Goal: Task Accomplishment & Management: Manage account settings

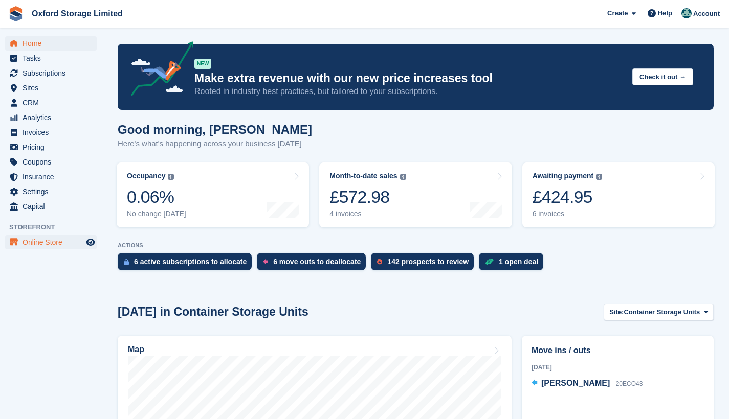
click at [28, 242] on span "Online Store" at bounding box center [53, 242] width 61 height 14
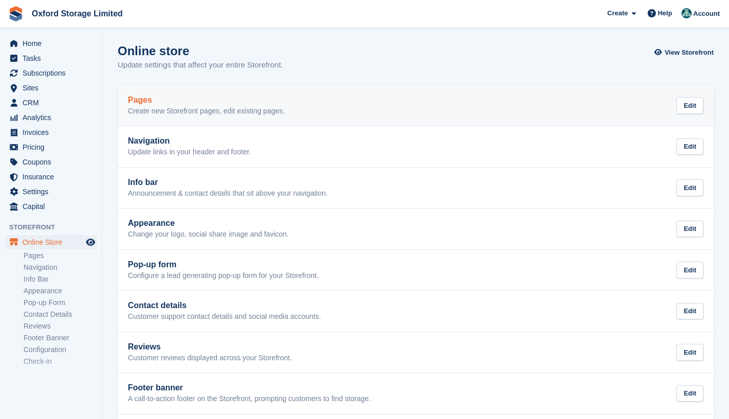
click at [175, 106] on div "Pages Create new Storefront pages, edit existing pages." at bounding box center [206, 106] width 157 height 20
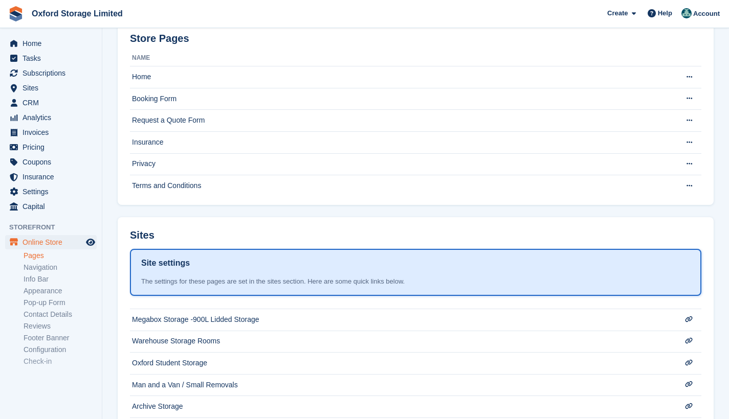
scroll to position [77, 0]
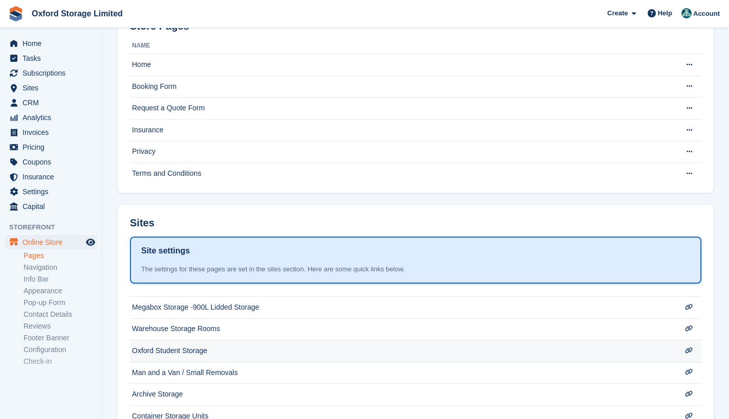
click at [165, 120] on td "Oxford Student Storage" at bounding box center [401, 109] width 543 height 22
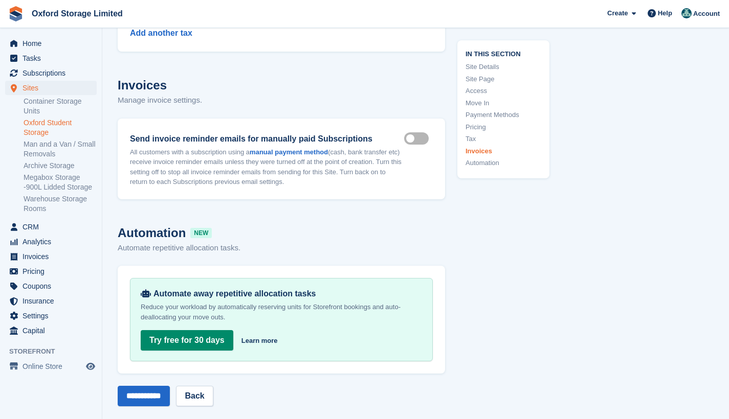
scroll to position [4223, 0]
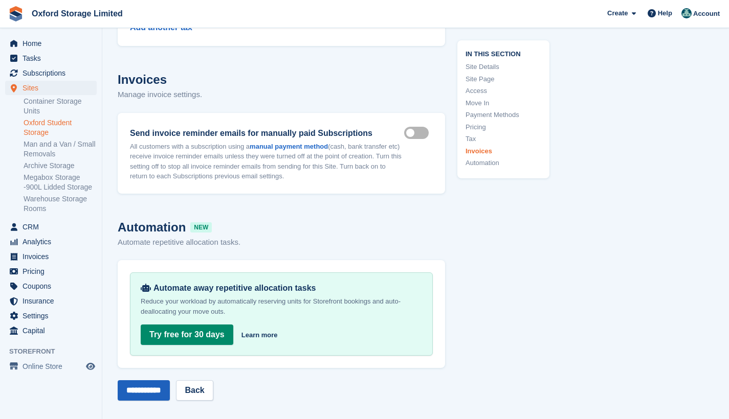
click at [145, 380] on input "**********" at bounding box center [144, 390] width 52 height 20
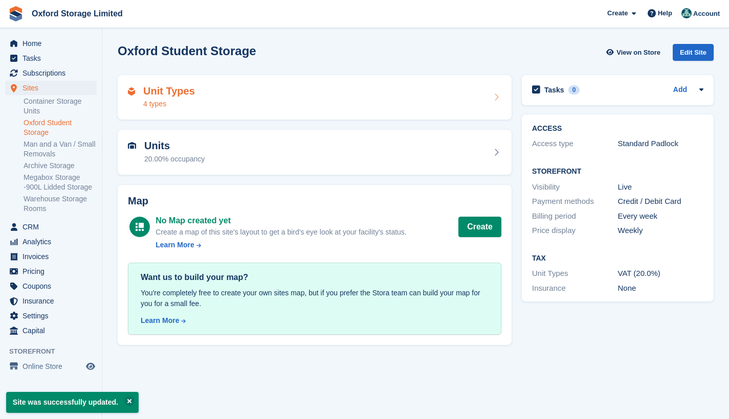
click at [169, 96] on h2 "Unit Types" at bounding box center [169, 91] width 52 height 12
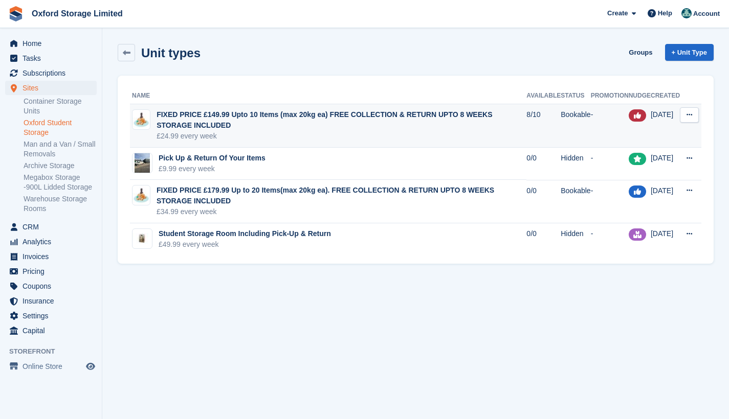
click at [690, 109] on button at bounding box center [689, 114] width 19 height 15
click at [655, 132] on p "Edit unit type" at bounding box center [649, 134] width 89 height 13
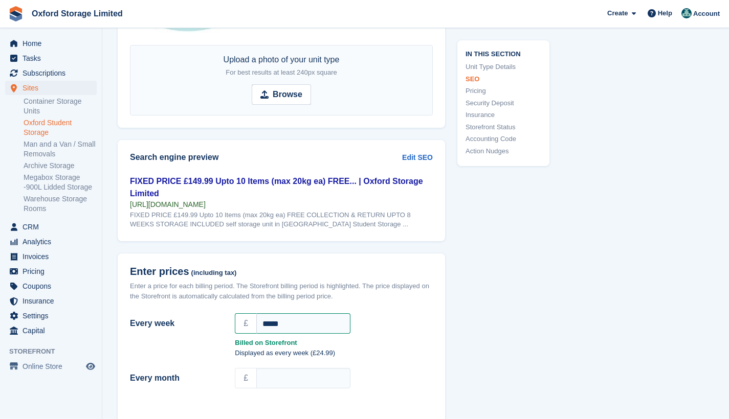
scroll to position [705, 0]
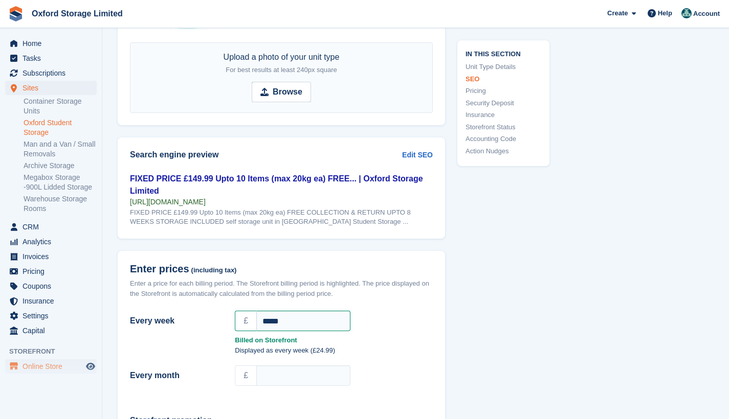
click at [17, 370] on icon "menu" at bounding box center [14, 367] width 8 height 8
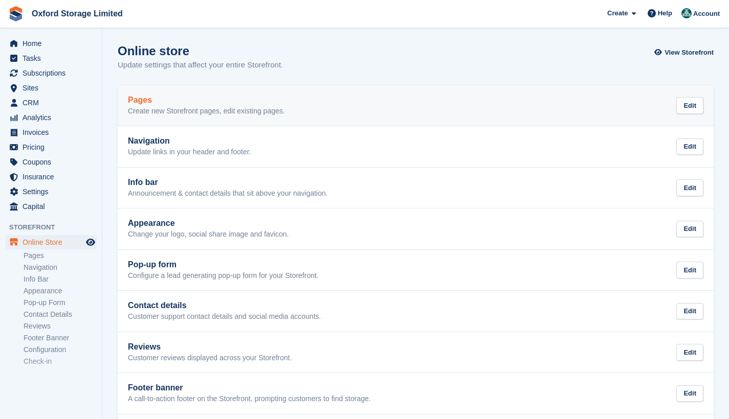
click at [214, 118] on link "Pages Create new Storefront pages, edit existing pages. Edit" at bounding box center [416, 105] width 596 height 41
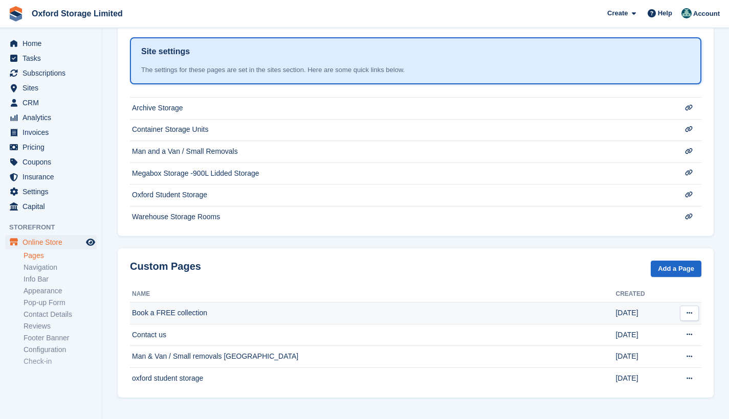
scroll to position [275, 0]
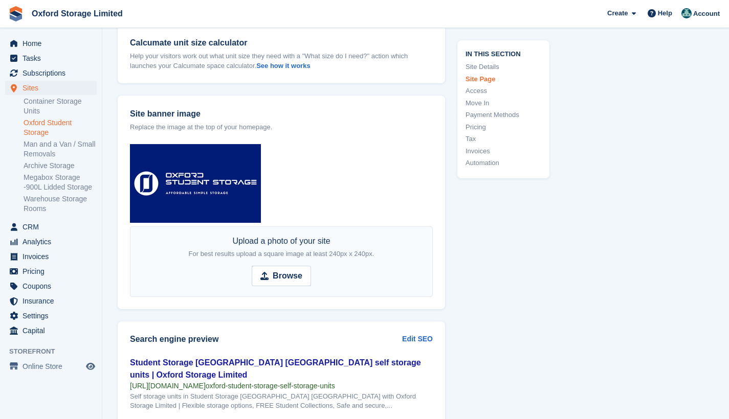
scroll to position [1452, 0]
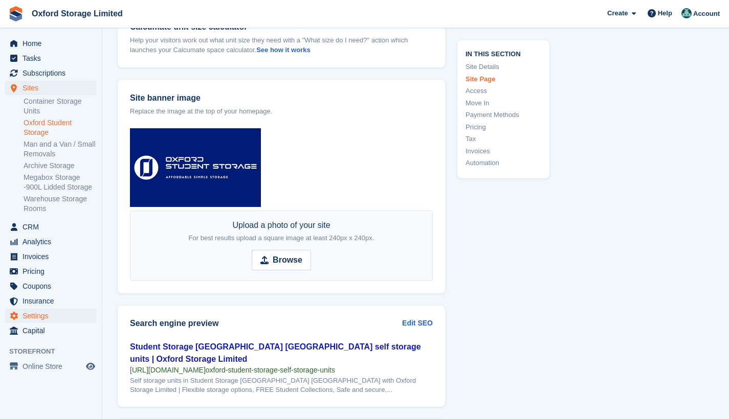
click at [42, 323] on span "Settings" at bounding box center [53, 316] width 61 height 14
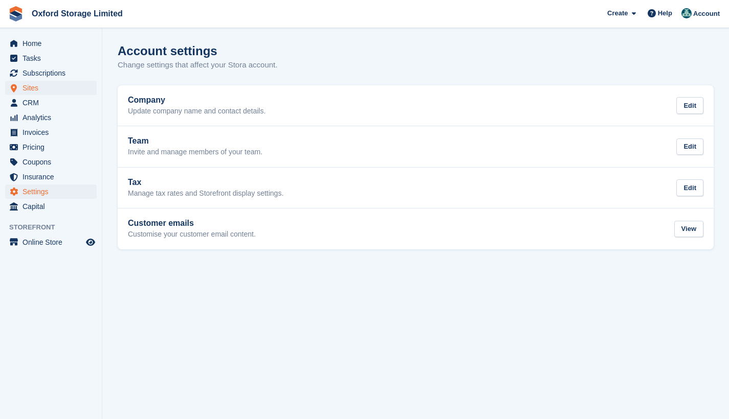
click at [41, 87] on span "Sites" at bounding box center [53, 88] width 61 height 14
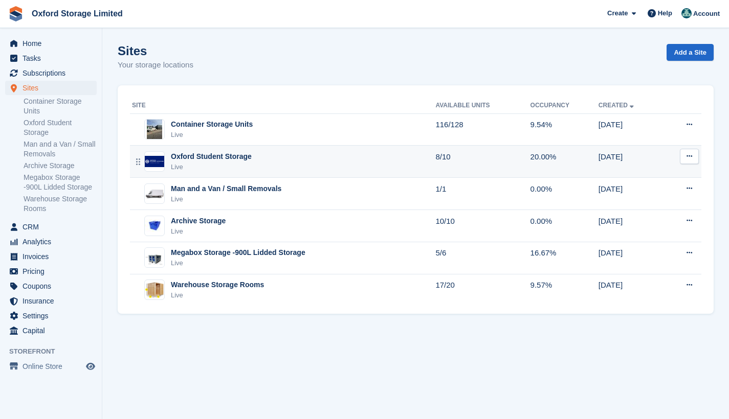
click at [264, 171] on div "Oxford Student Storage Live" at bounding box center [283, 161] width 303 height 21
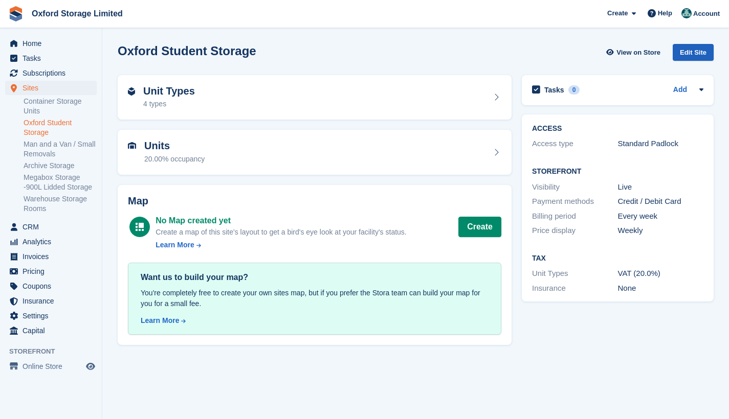
click at [692, 52] on div "Edit Site" at bounding box center [692, 52] width 41 height 17
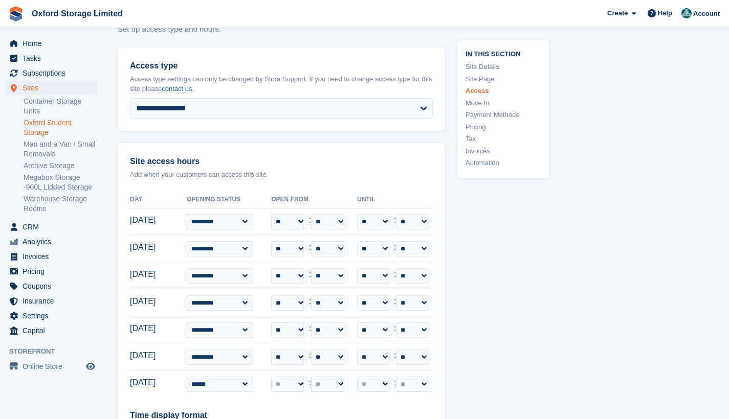
scroll to position [2438, 0]
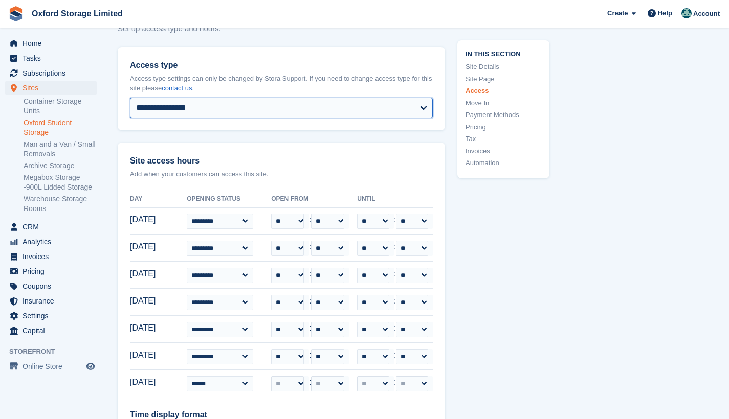
drag, startPoint x: 287, startPoint y: 83, endPoint x: 433, endPoint y: 125, distance: 152.3
click at [433, 125] on section "**********" at bounding box center [281, 238] width 327 height 466
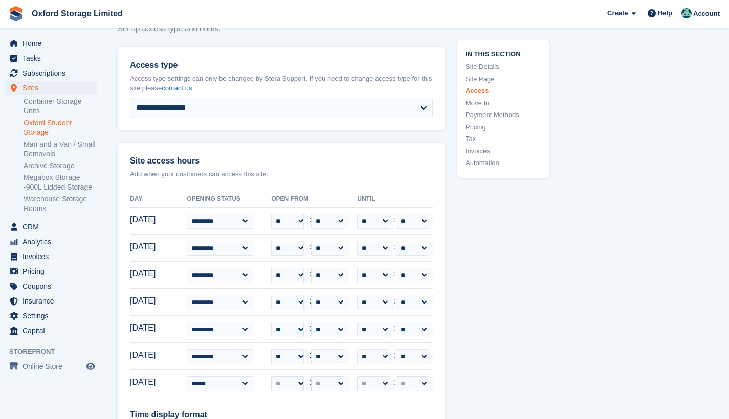
click at [386, 122] on section "**********" at bounding box center [281, 238] width 327 height 466
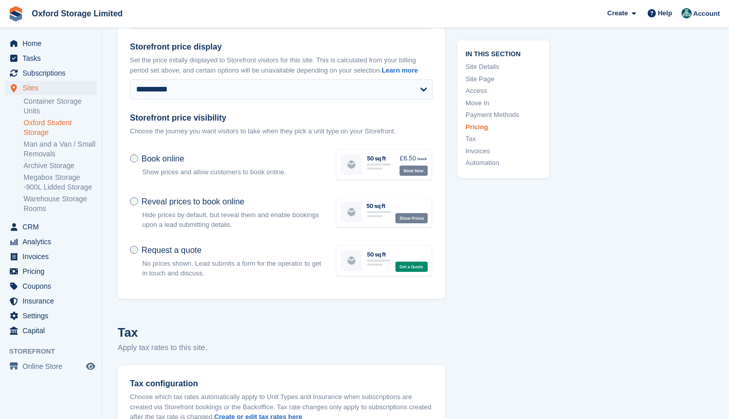
scroll to position [3701, 0]
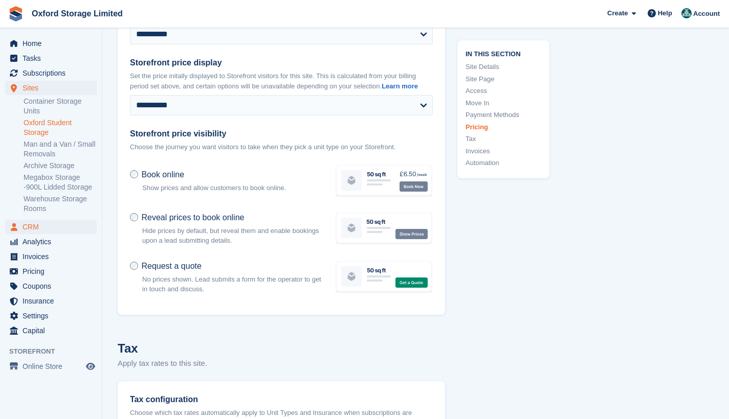
click at [46, 234] on span "CRM" at bounding box center [53, 227] width 61 height 14
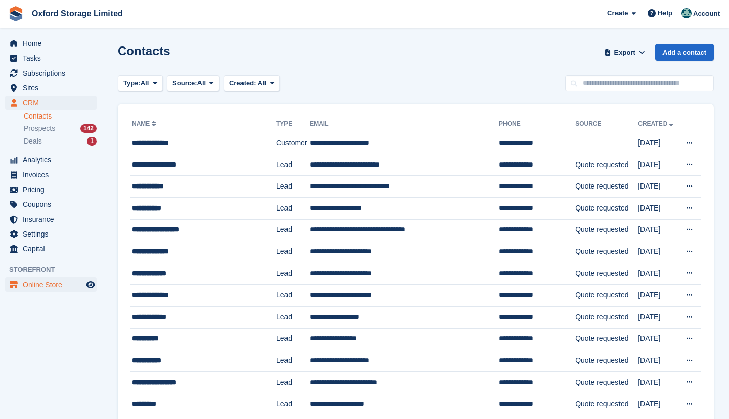
click at [28, 283] on span "Online Store" at bounding box center [53, 285] width 61 height 14
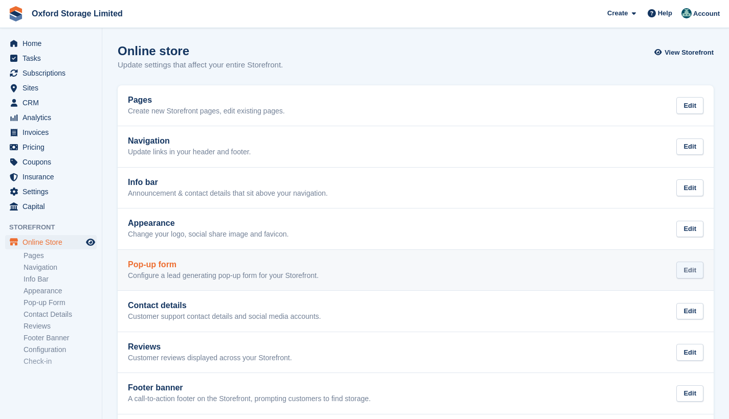
click at [695, 271] on div "Edit" at bounding box center [689, 270] width 27 height 17
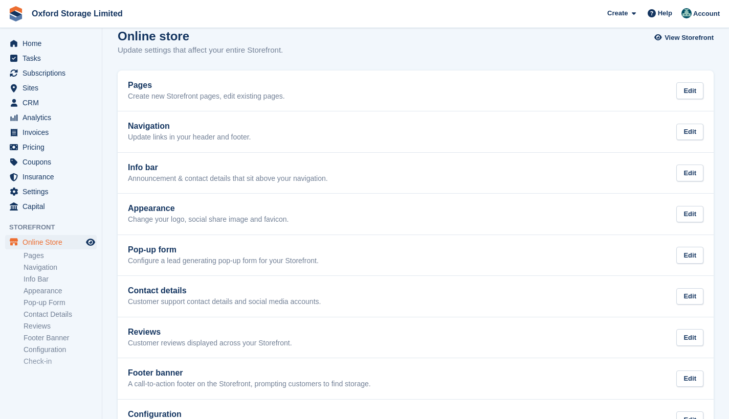
scroll to position [11, 0]
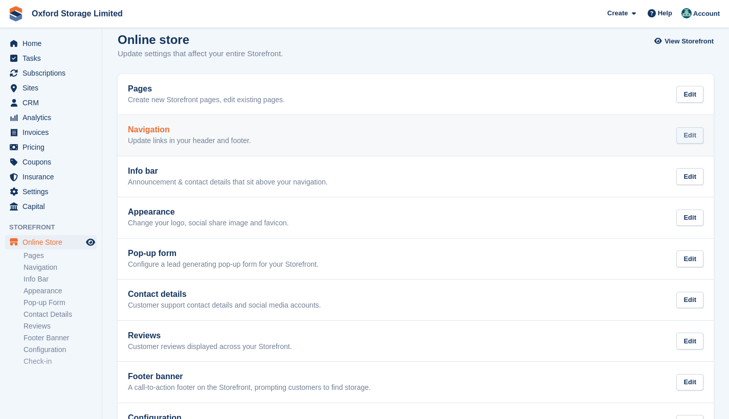
click at [685, 132] on div "Edit" at bounding box center [689, 135] width 27 height 17
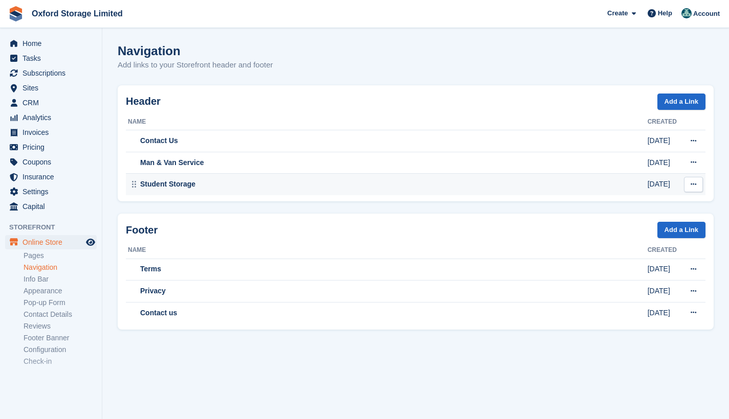
click at [698, 184] on button at bounding box center [693, 184] width 19 height 15
click at [616, 203] on p "Edit" at bounding box center [653, 204] width 89 height 13
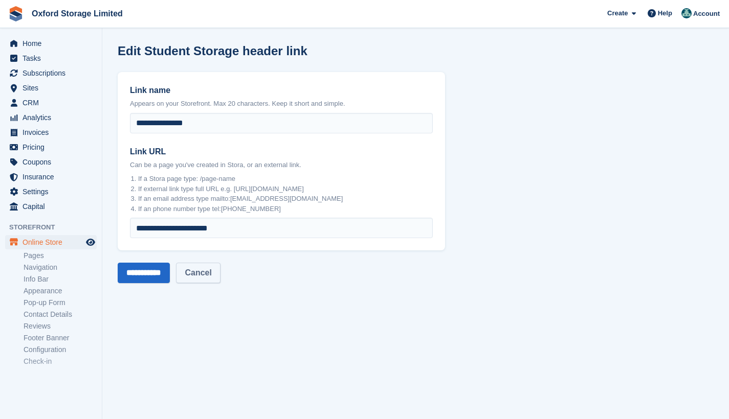
click at [218, 278] on link "Cancel" at bounding box center [198, 273] width 44 height 20
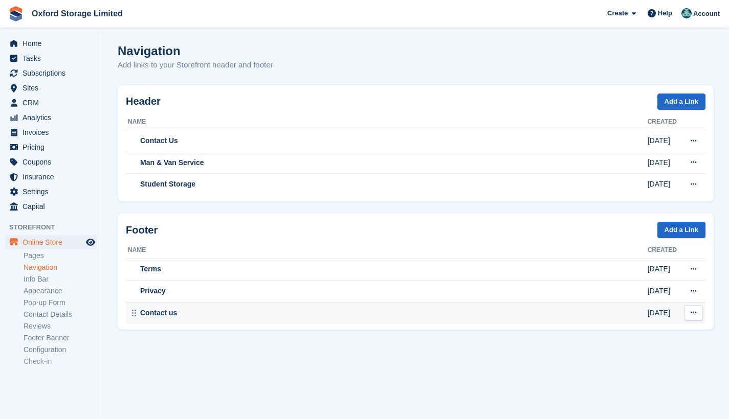
click at [694, 312] on icon at bounding box center [693, 312] width 6 height 7
click at [634, 335] on p "Edit" at bounding box center [653, 332] width 89 height 13
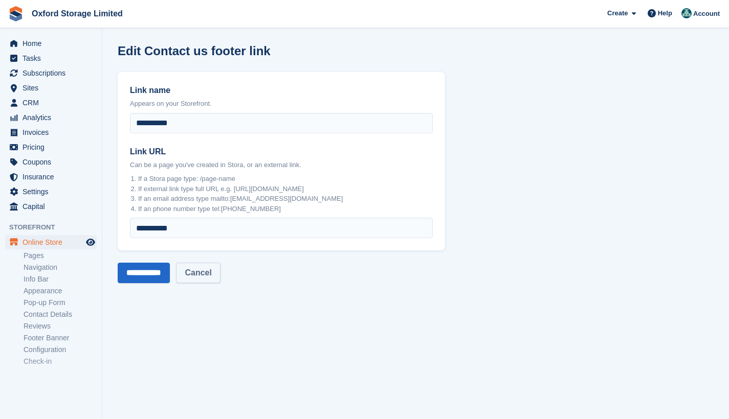
click at [209, 274] on link "Cancel" at bounding box center [198, 273] width 44 height 20
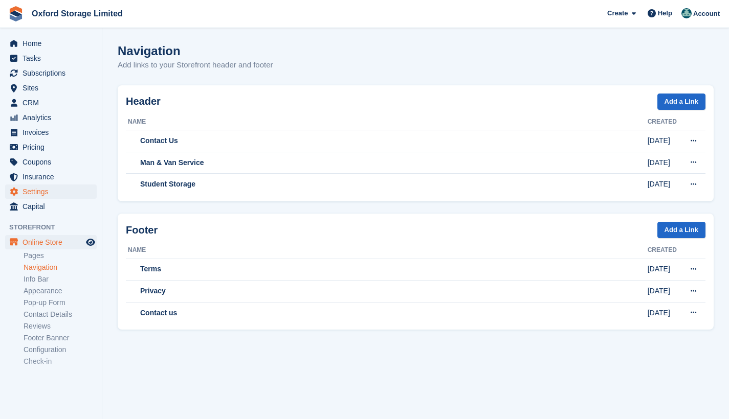
click at [41, 187] on span "Settings" at bounding box center [53, 192] width 61 height 14
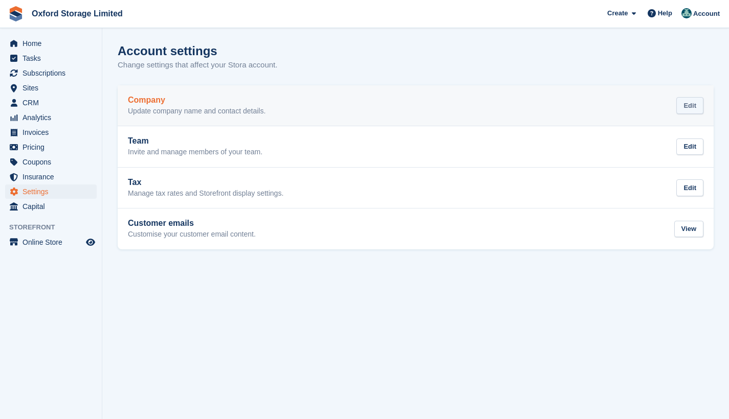
click at [684, 102] on div "Edit" at bounding box center [689, 105] width 27 height 17
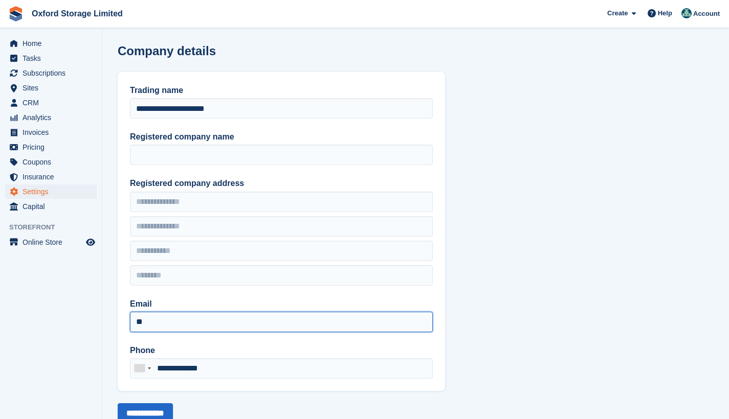
type input "*"
type input "*****"
type input "**********"
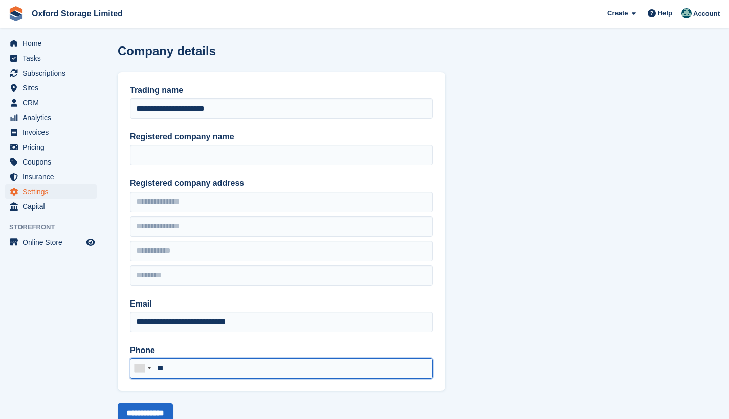
type input "*"
type input "**********"
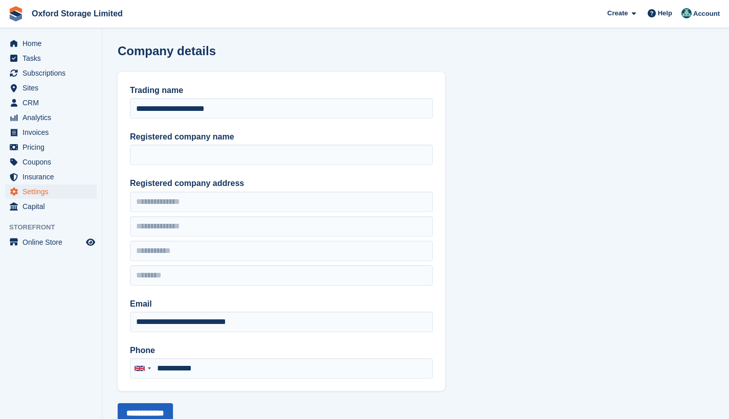
click at [170, 414] on input "**********" at bounding box center [145, 413] width 55 height 20
click at [140, 404] on input "**********" at bounding box center [145, 413] width 55 height 20
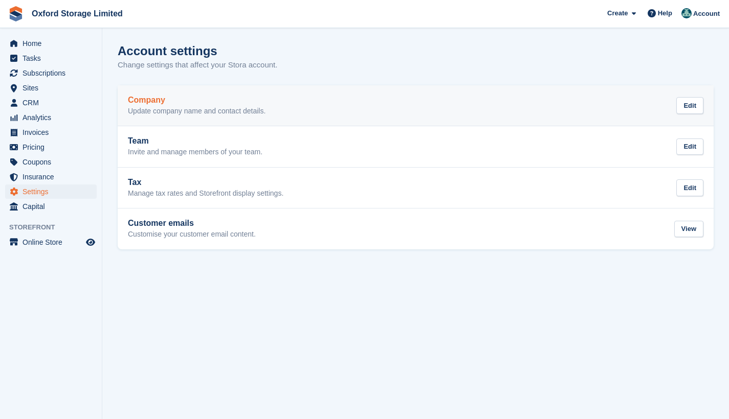
click at [143, 113] on p "Update company name and contact details." at bounding box center [197, 111] width 138 height 9
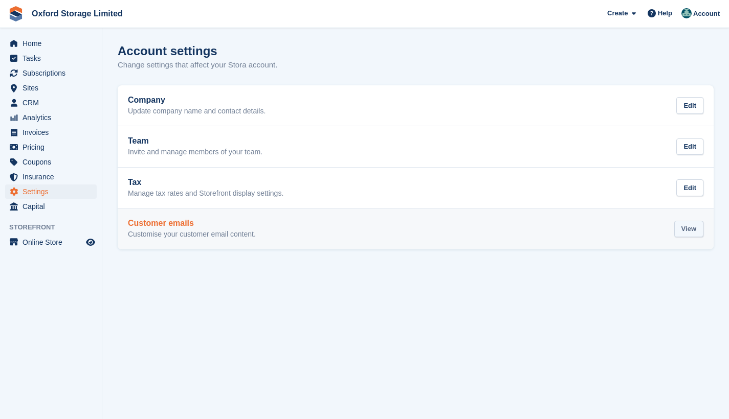
click at [677, 228] on div "View" at bounding box center [688, 229] width 29 height 17
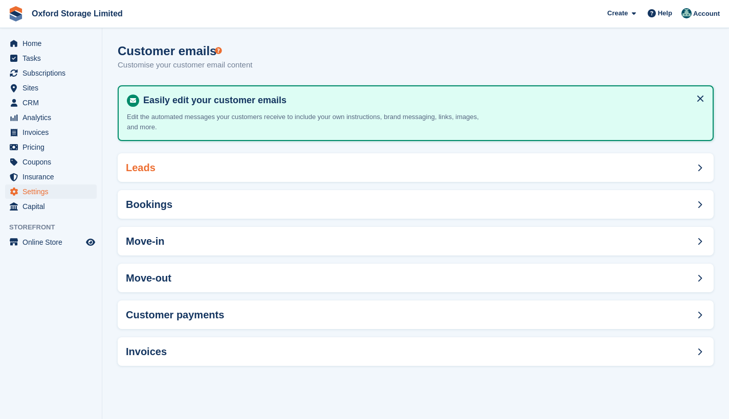
click at [176, 165] on div "Leads" at bounding box center [416, 167] width 596 height 29
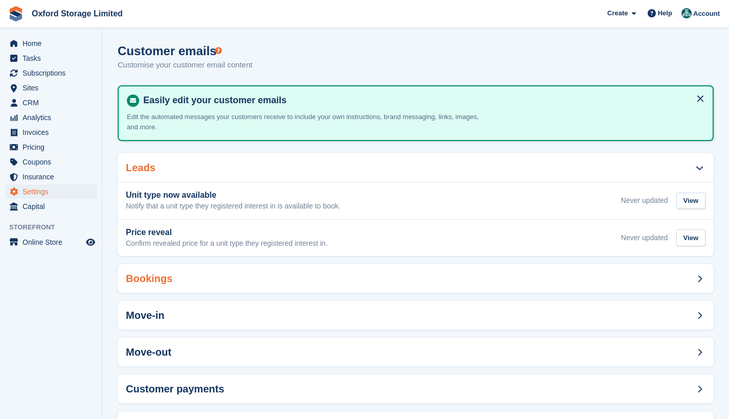
click at [151, 276] on h2 "Bookings" at bounding box center [149, 279] width 47 height 12
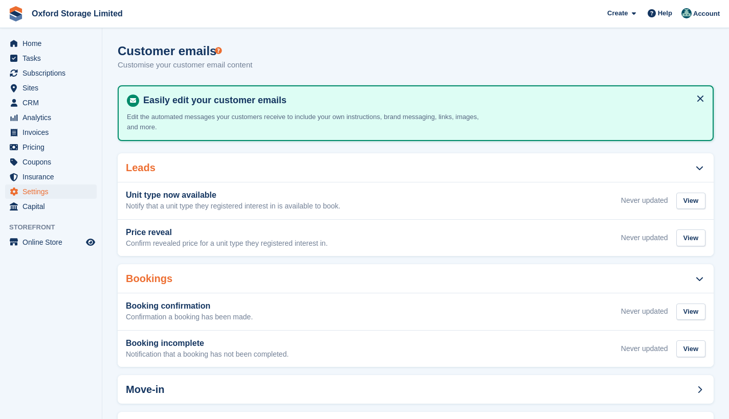
click at [77, 315] on aside "Home Tasks Subscriptions Subscriptions Subscriptions Price increases NEW Price …" at bounding box center [51, 212] width 102 height 368
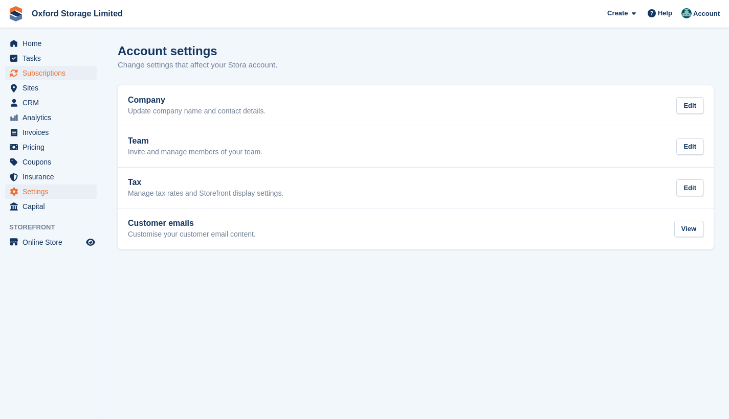
click at [63, 73] on span "Subscriptions" at bounding box center [53, 73] width 61 height 14
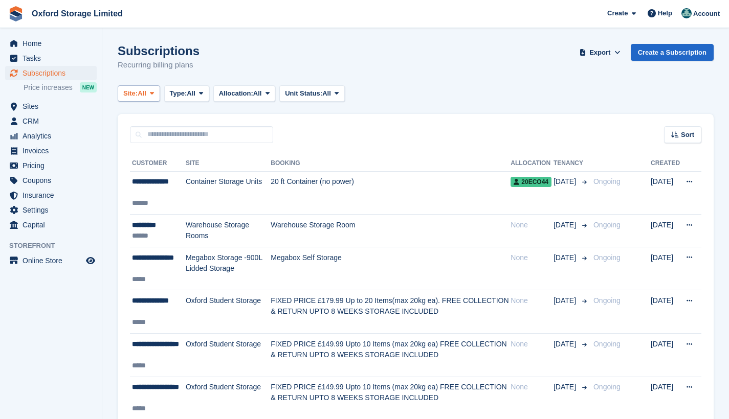
click at [153, 96] on icon at bounding box center [152, 93] width 4 height 7
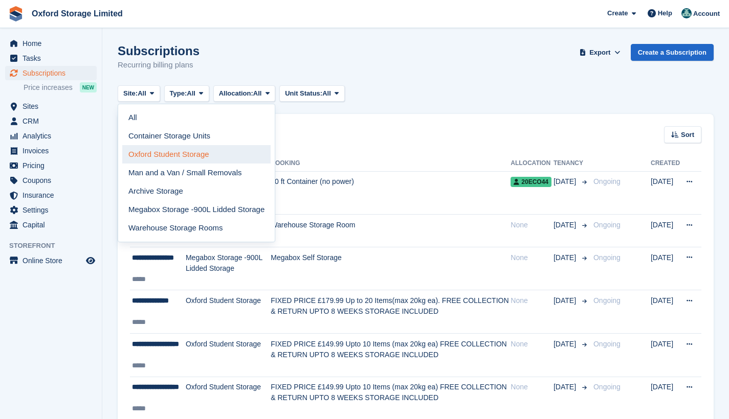
click at [148, 149] on link "Oxford Student Storage" at bounding box center [196, 154] width 148 height 18
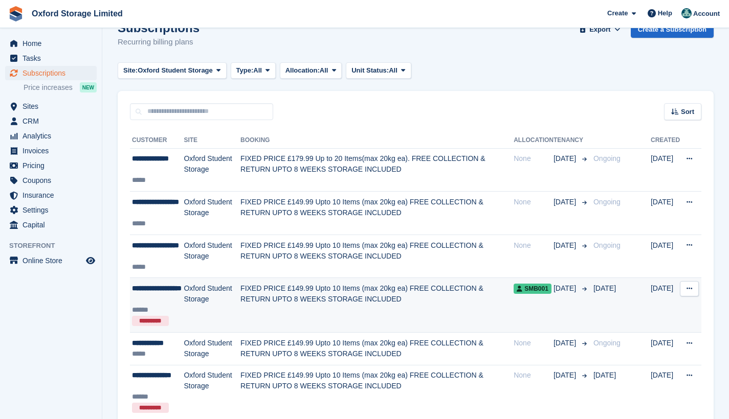
scroll to position [-1, 0]
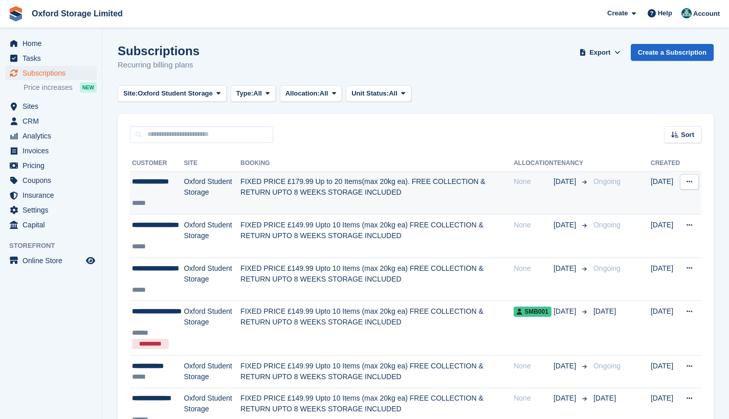
click at [441, 196] on td "FIXED PRICE £179.99 Up to 20 Items(max 20kg ea). FREE COLLECTION & RETURN UPTO …" at bounding box center [376, 192] width 273 height 43
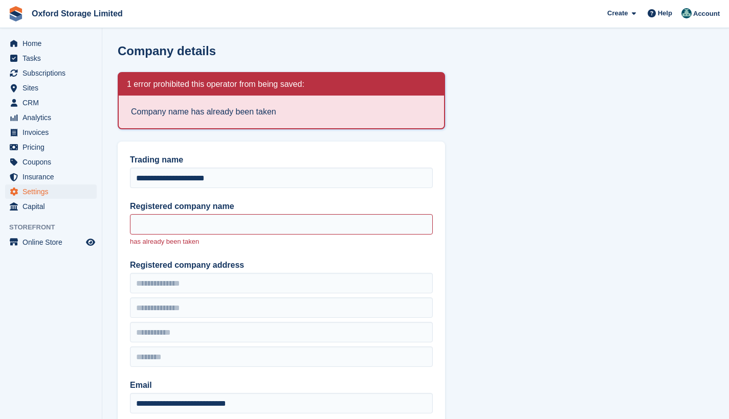
click at [530, 174] on section "**********" at bounding box center [415, 266] width 626 height 533
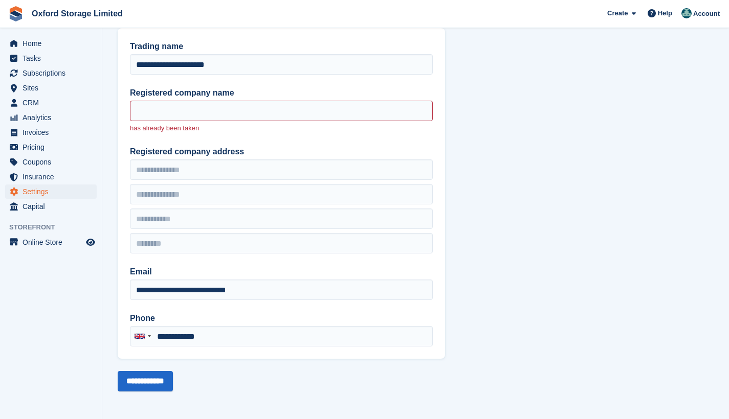
scroll to position [114, 0]
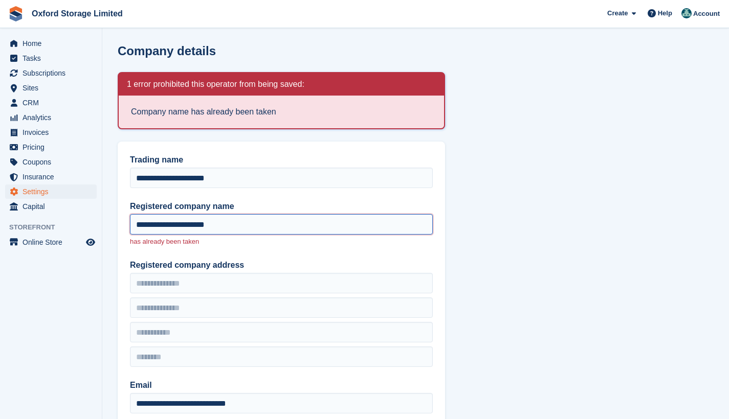
type input "**********"
click at [277, 256] on div "**********" at bounding box center [281, 307] width 327 height 331
click at [276, 252] on div "**********" at bounding box center [281, 307] width 327 height 331
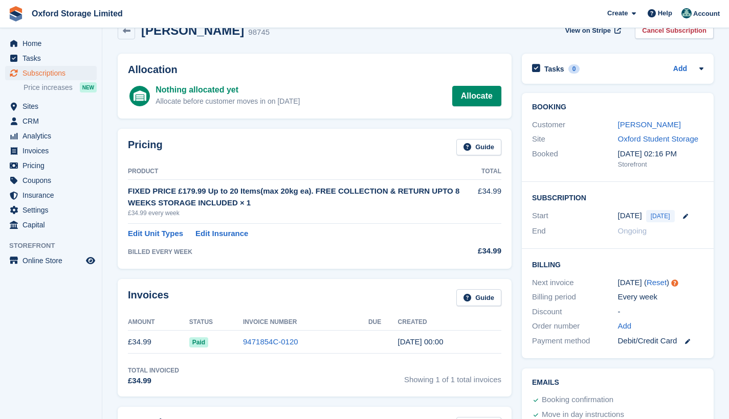
scroll to position [-1, 0]
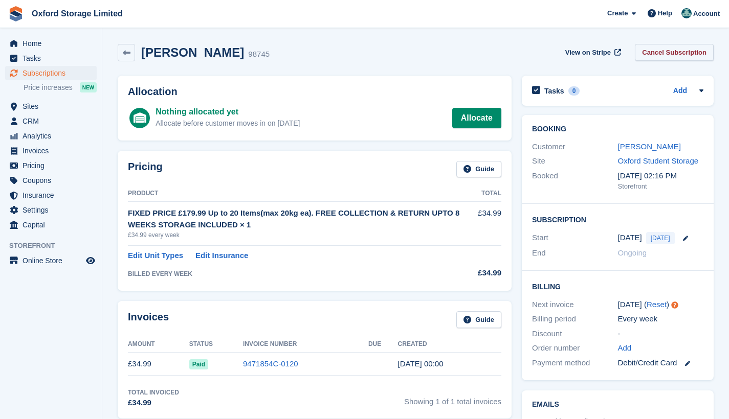
click at [673, 53] on link "Cancel Subscription" at bounding box center [674, 52] width 79 height 17
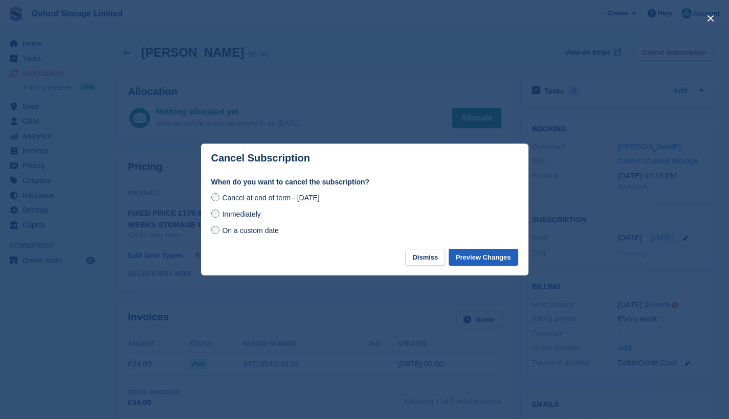
click at [480, 259] on button "Preview Changes" at bounding box center [483, 257] width 70 height 17
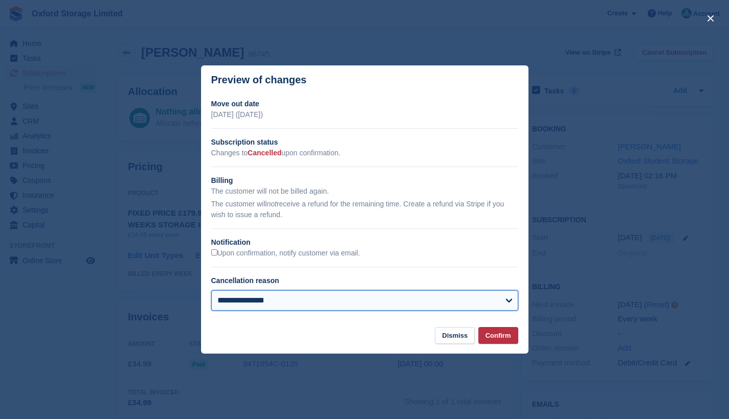
select select "**********"
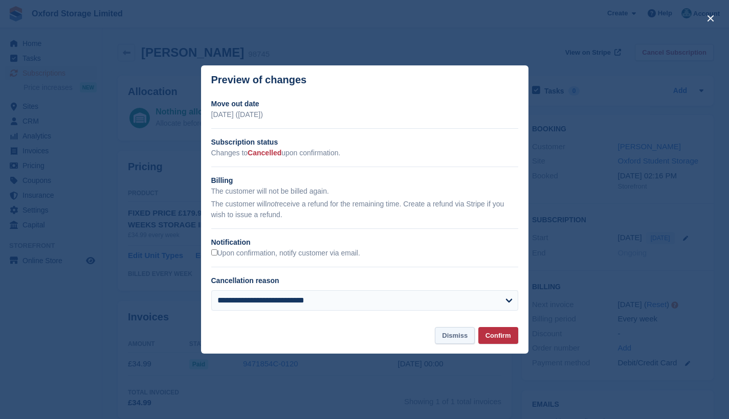
click at [459, 338] on button "Dismiss" at bounding box center [455, 335] width 40 height 17
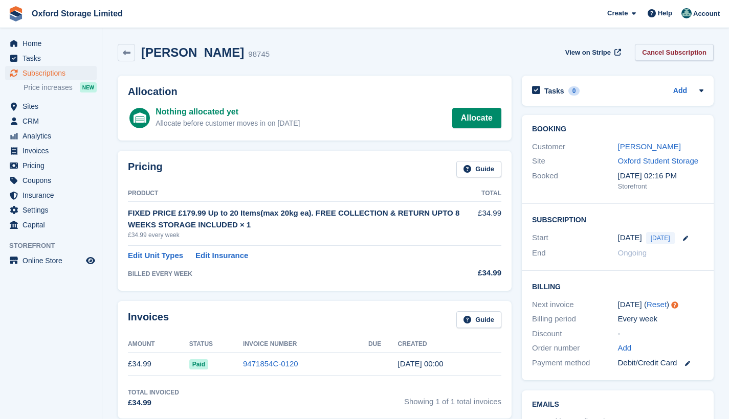
click at [669, 56] on link "Cancel Subscription" at bounding box center [674, 52] width 79 height 17
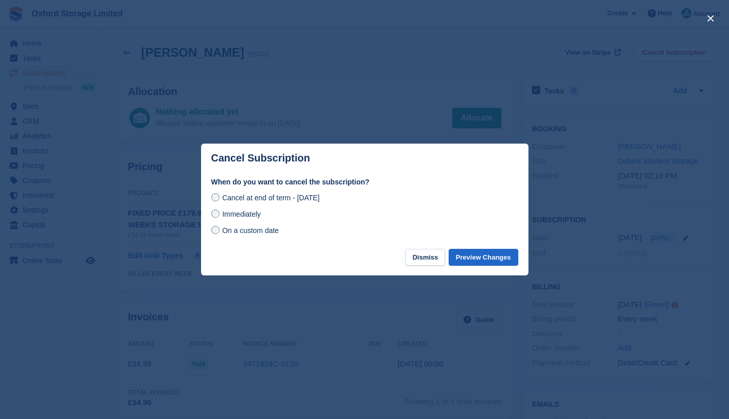
click at [230, 230] on span "On a custom date" at bounding box center [250, 231] width 57 height 8
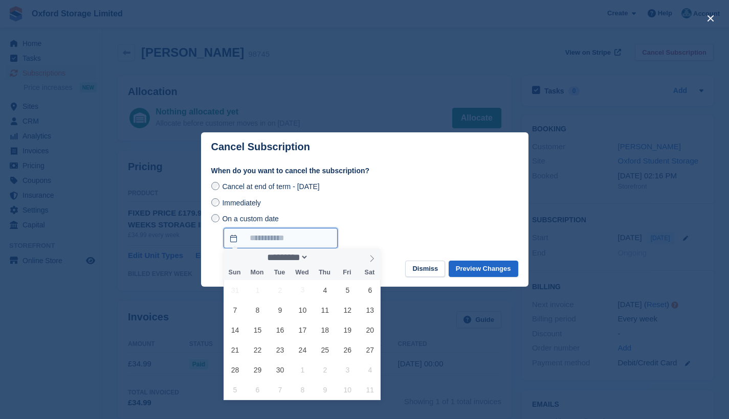
click at [254, 234] on input "On a custom date" at bounding box center [280, 238] width 114 height 20
click at [249, 204] on span "Immediately" at bounding box center [241, 203] width 38 height 8
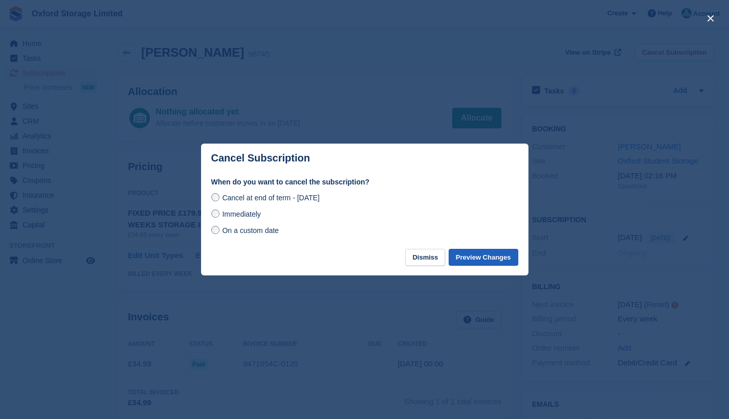
click at [483, 261] on button "Preview Changes" at bounding box center [483, 257] width 70 height 17
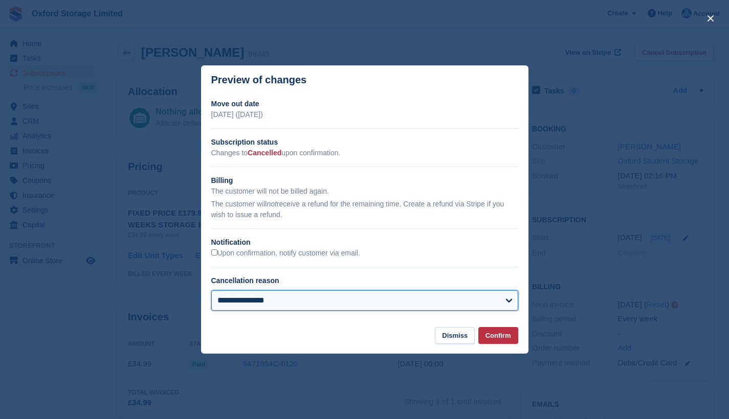
select select "*****"
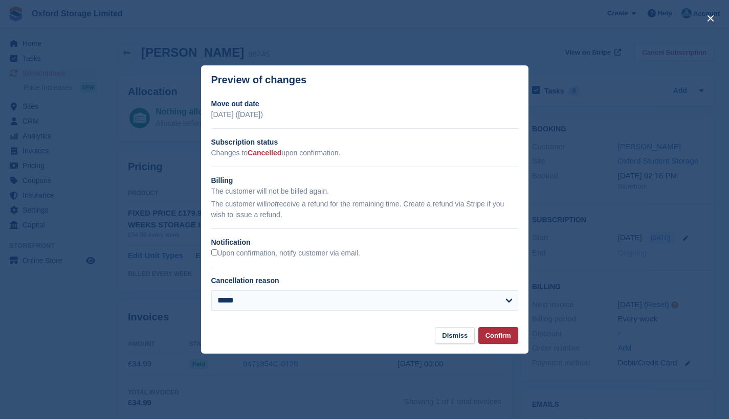
click at [500, 332] on button "Confirm" at bounding box center [498, 335] width 40 height 17
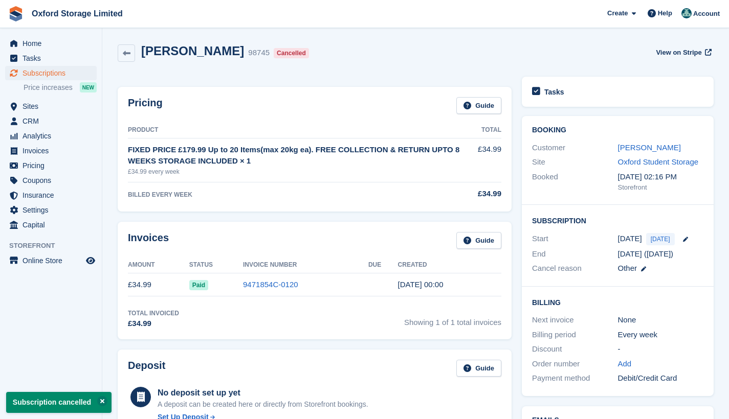
scroll to position [0, 0]
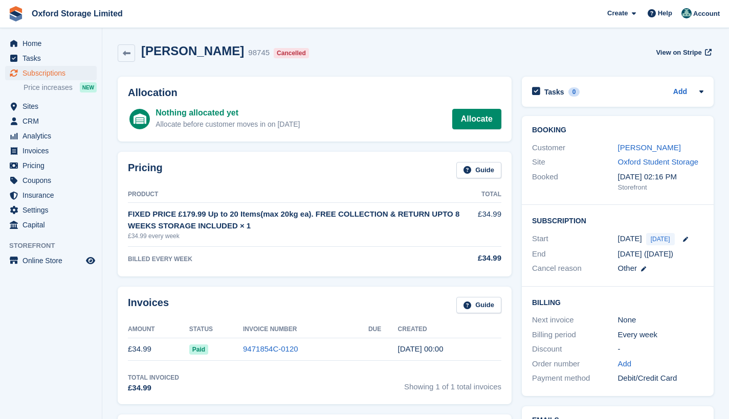
click at [355, 56] on div "[PERSON_NAME] 98745 Cancelled View on Stripe" at bounding box center [416, 53] width 596 height 18
click at [374, 23] on span "Oxford Storage Limited Create Subscription Invoice Contact Deal Discount Page H…" at bounding box center [364, 14] width 729 height 28
